Goal: Information Seeking & Learning: Learn about a topic

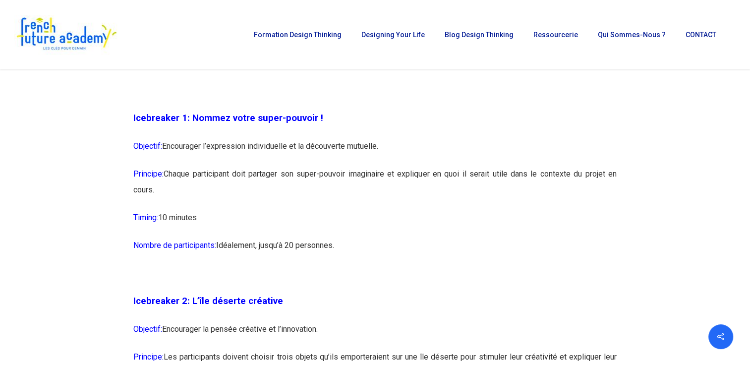
scroll to position [793, 0]
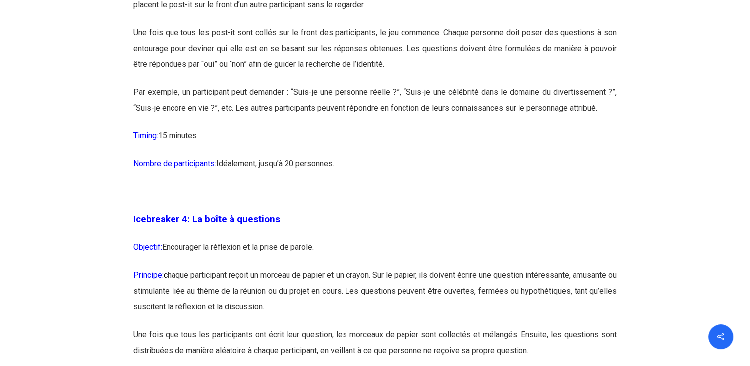
scroll to position [1388, 0]
